Goal: Information Seeking & Learning: Learn about a topic

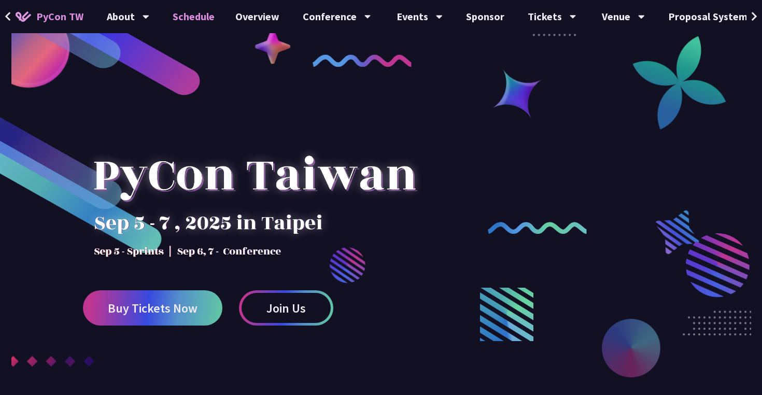
click at [192, 15] on link "Schedule" at bounding box center [193, 16] width 63 height 33
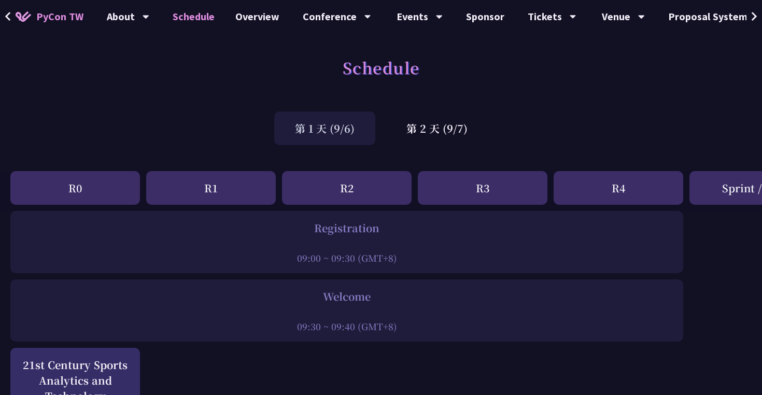
click at [90, 190] on div "R0" at bounding box center [75, 188] width 130 height 34
click at [421, 123] on div "第 2 天 (9/7)" at bounding box center [437, 128] width 103 height 34
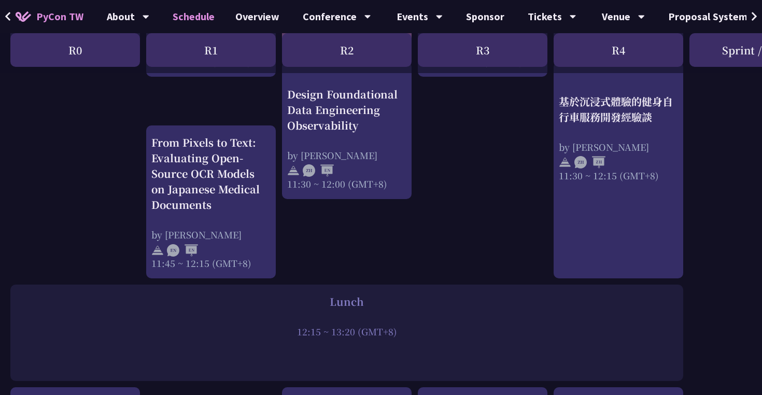
scroll to position [597, 0]
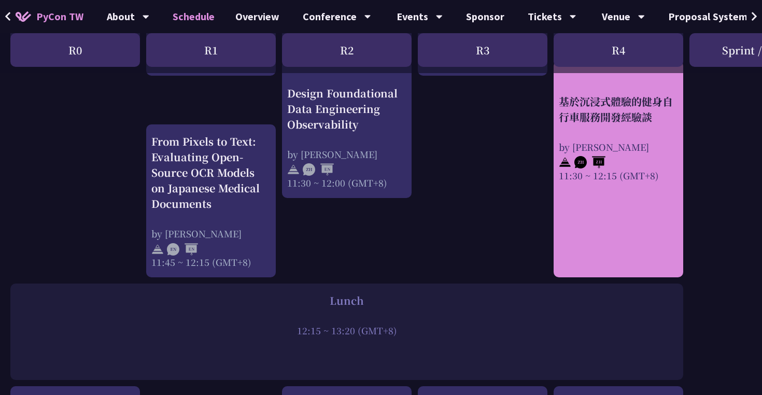
click at [620, 133] on div "基於沉浸式體驗的健身自行車服務開發經驗談 by [PERSON_NAME] 11:30 ~ 12:15 (GMT+8)" at bounding box center [618, 137] width 119 height 88
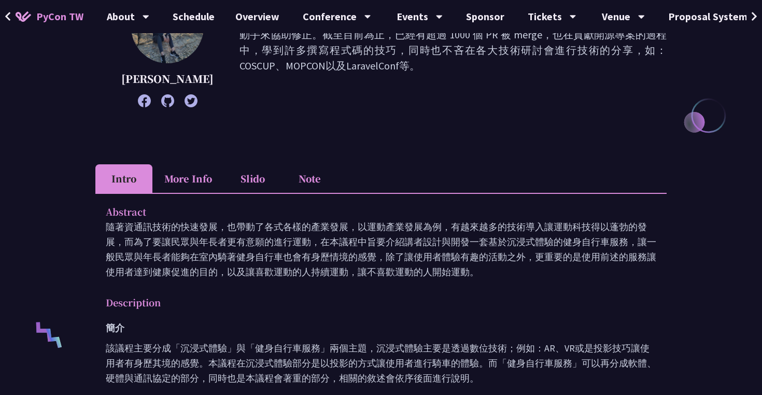
scroll to position [200, 0]
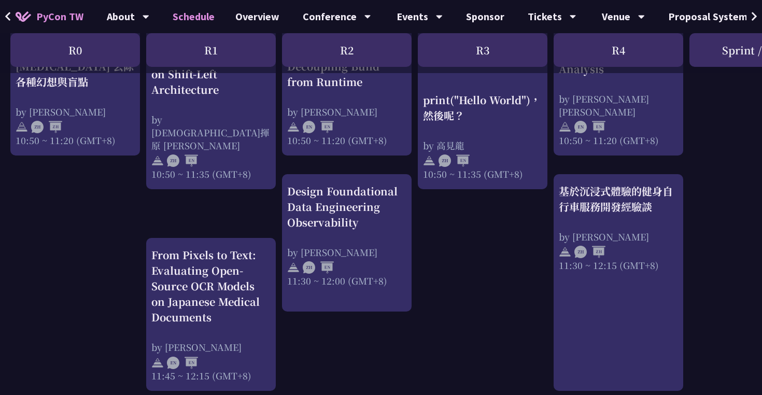
scroll to position [483, 0]
